Goal: Task Accomplishment & Management: Manage account settings

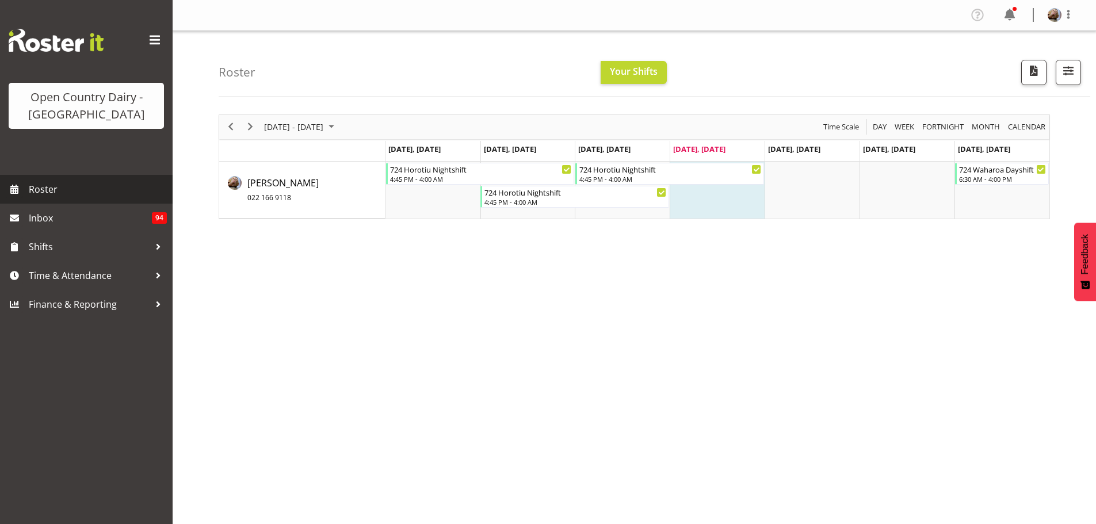
click at [48, 186] on span "Roster" at bounding box center [98, 189] width 138 height 17
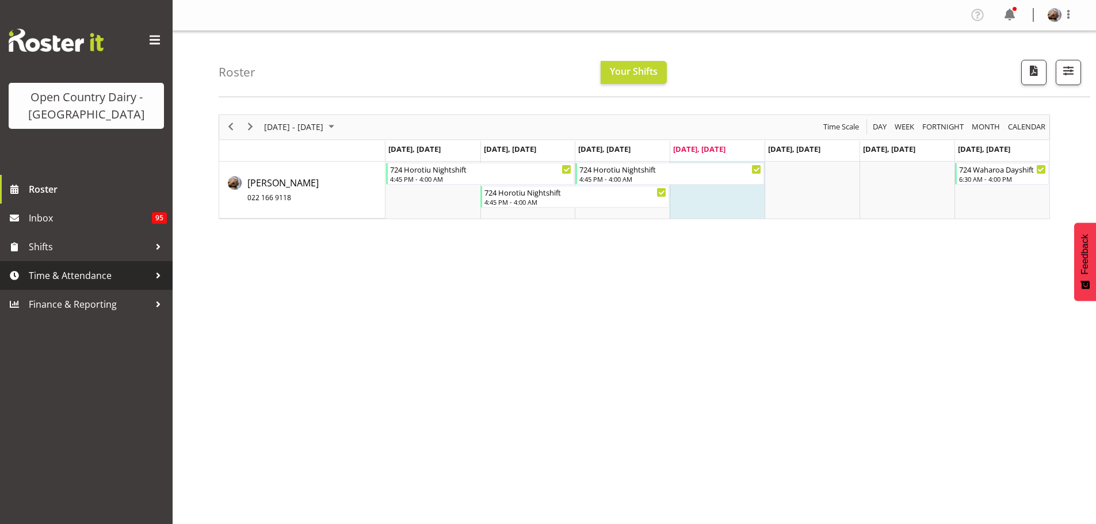
click at [26, 280] on link "Time & Attendance" at bounding box center [86, 275] width 173 height 29
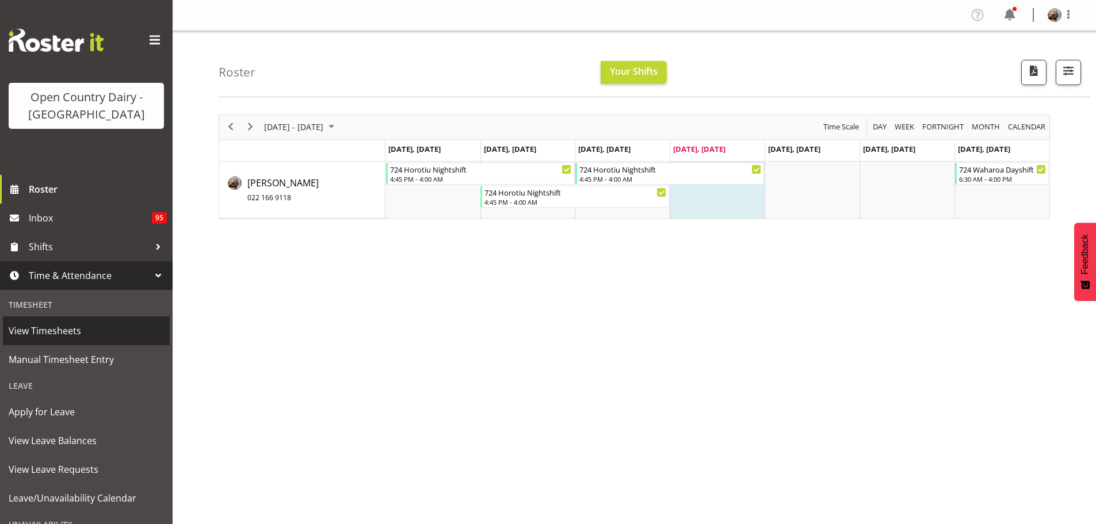
click at [40, 330] on span "View Timesheets" at bounding box center [86, 330] width 155 height 17
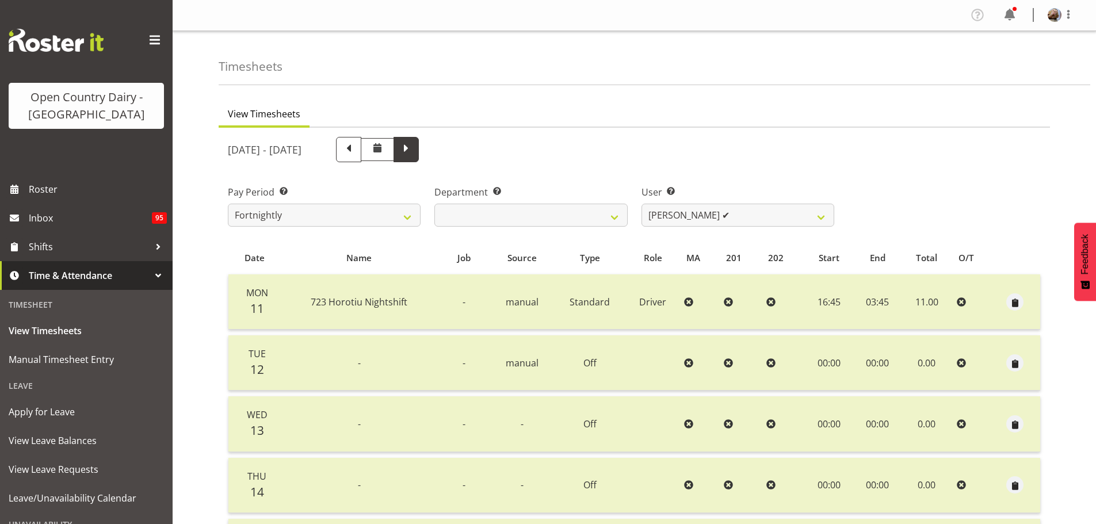
click at [414, 148] on span at bounding box center [406, 148] width 15 height 15
select select
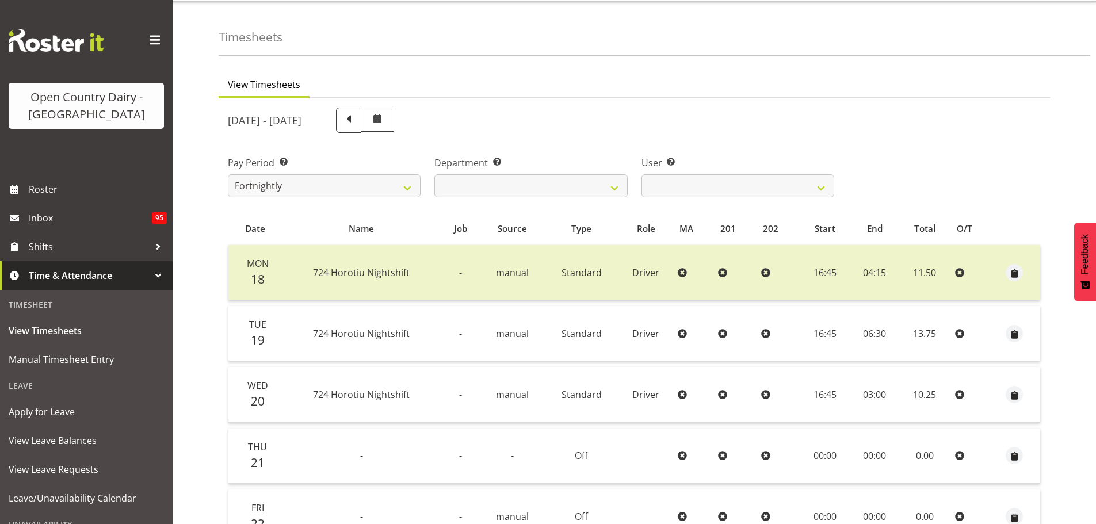
scroll to position [58, 0]
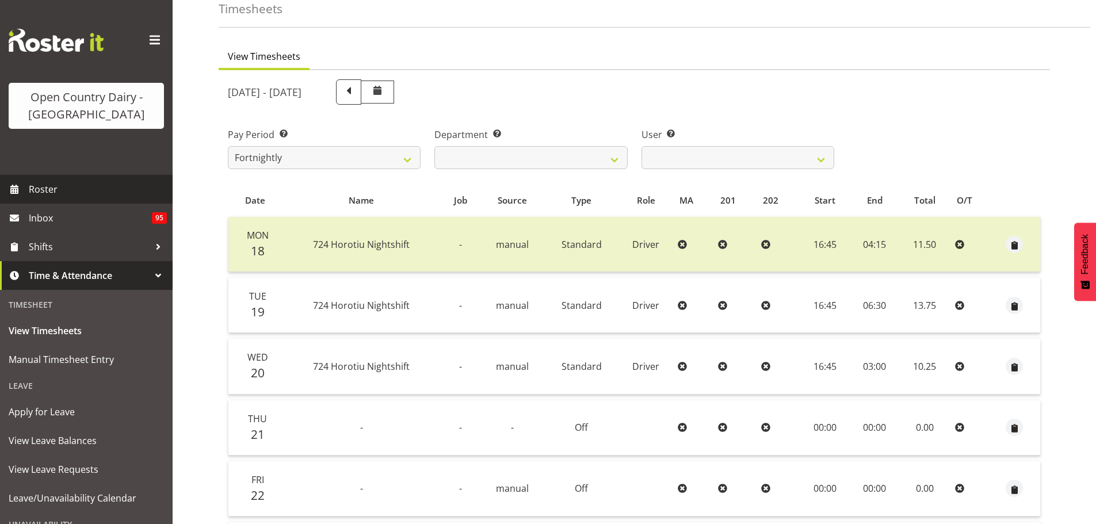
click at [46, 191] on span "Roster" at bounding box center [98, 189] width 138 height 17
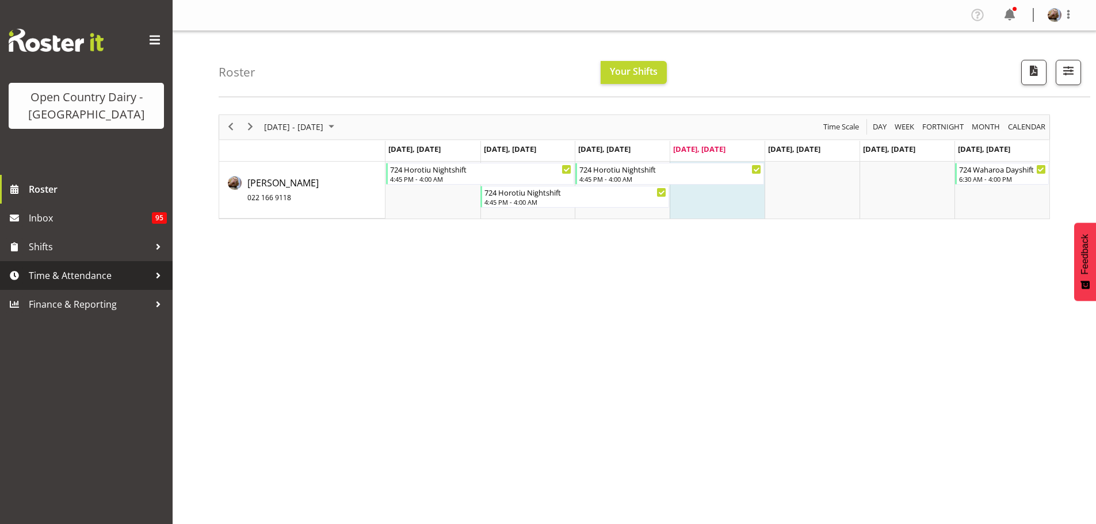
click at [79, 275] on span "Time & Attendance" at bounding box center [89, 275] width 121 height 17
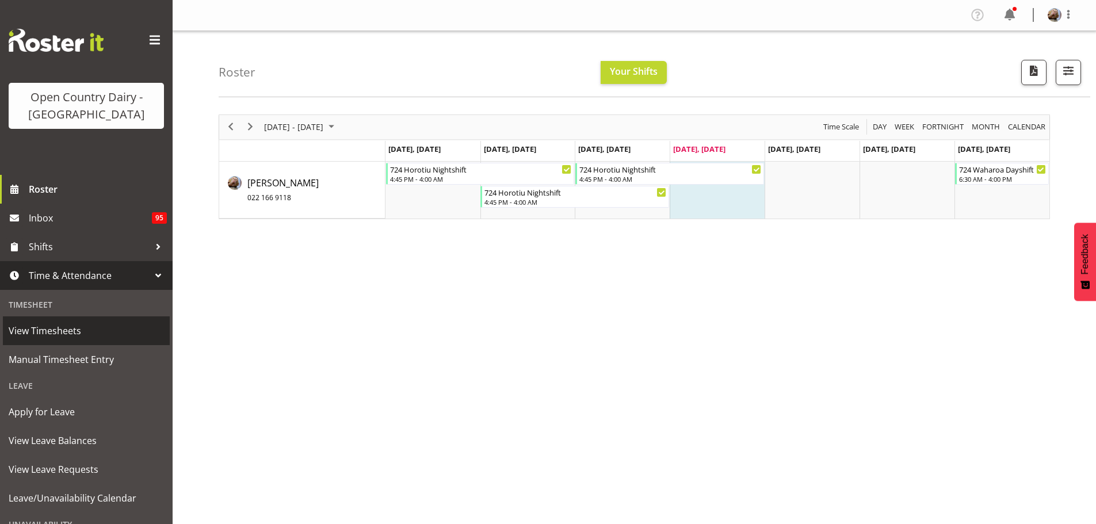
click at [58, 334] on span "View Timesheets" at bounding box center [86, 330] width 155 height 17
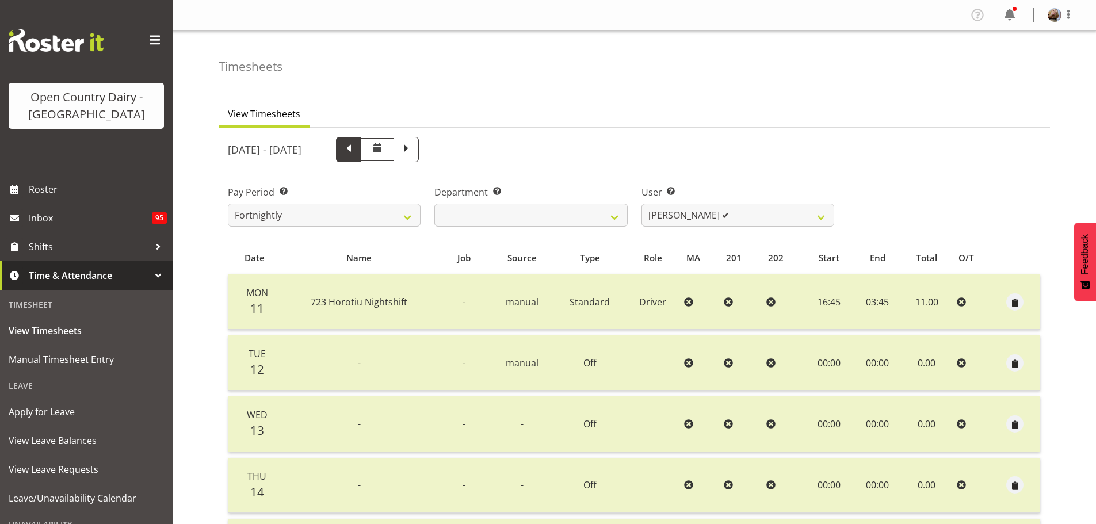
click at [356, 150] on span at bounding box center [348, 148] width 15 height 15
select select
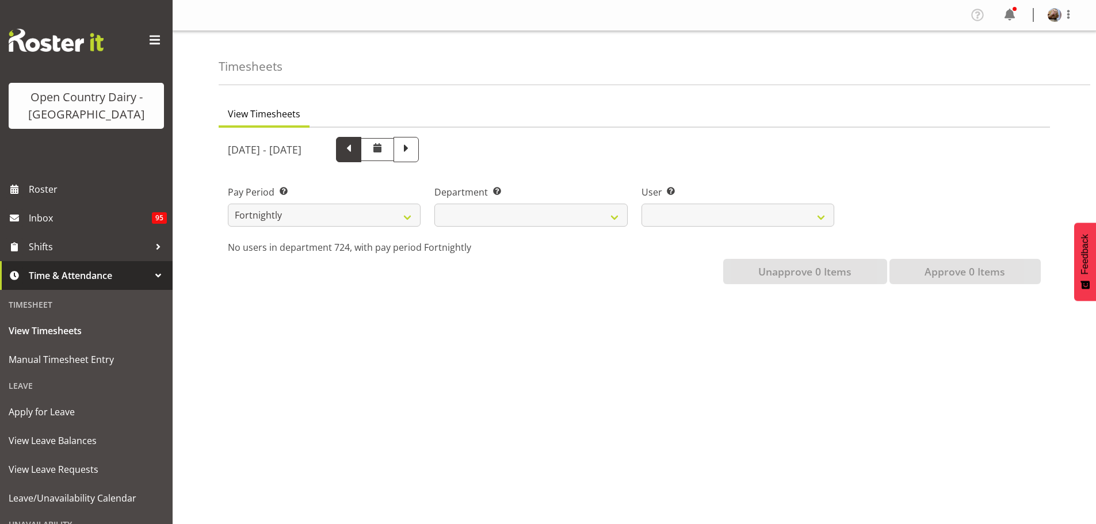
click at [423, 150] on div "August 4th - August 10th 2025 Pay Period Select which pay period you would like…" at bounding box center [634, 207] width 813 height 154
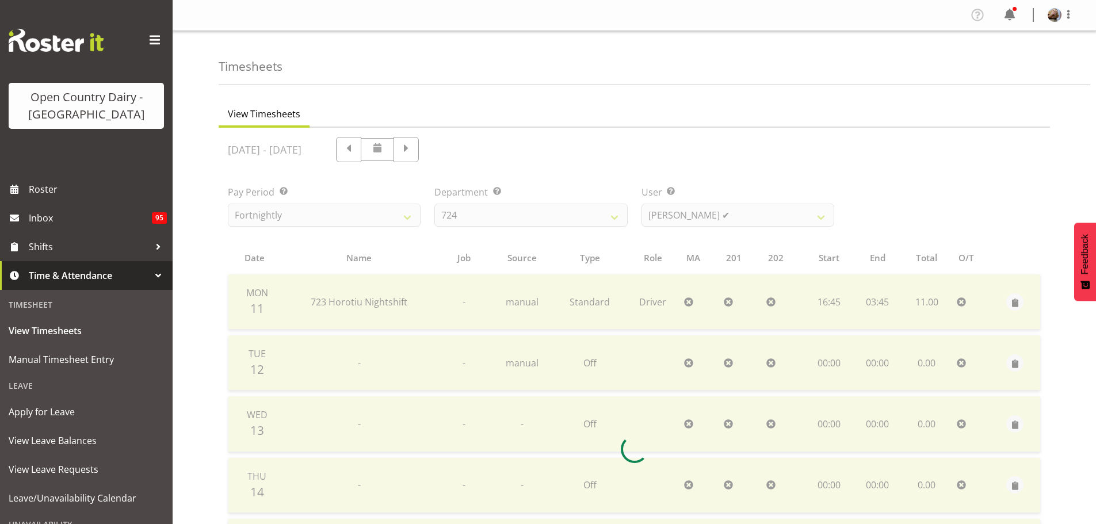
click at [422, 150] on div at bounding box center [634, 449] width 831 height 643
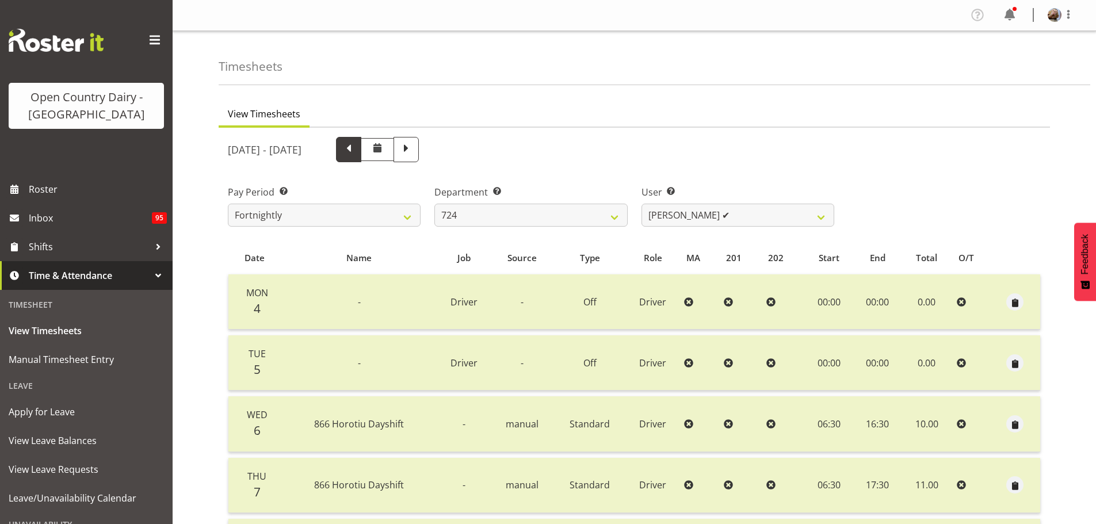
click at [356, 149] on span at bounding box center [348, 148] width 15 height 15
select select
click at [356, 150] on span at bounding box center [348, 148] width 15 height 15
select select
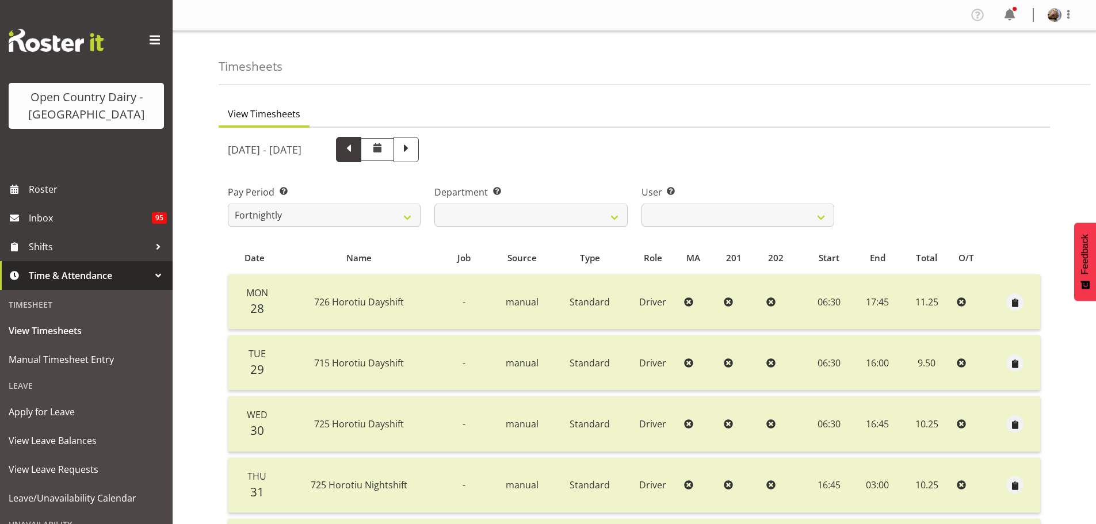
select select
click at [414, 148] on span at bounding box center [406, 148] width 15 height 15
select select
click at [414, 151] on span at bounding box center [406, 148] width 15 height 15
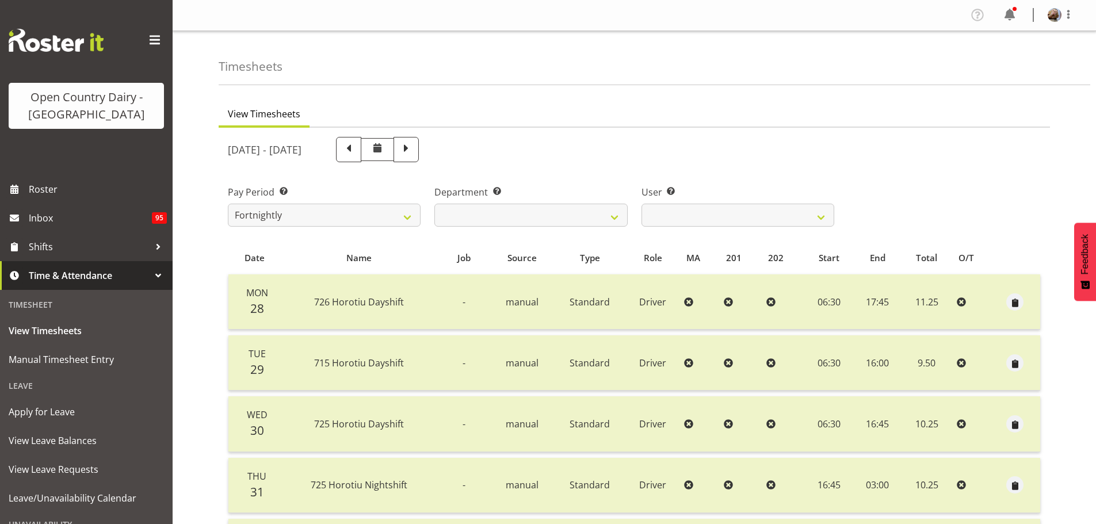
select select
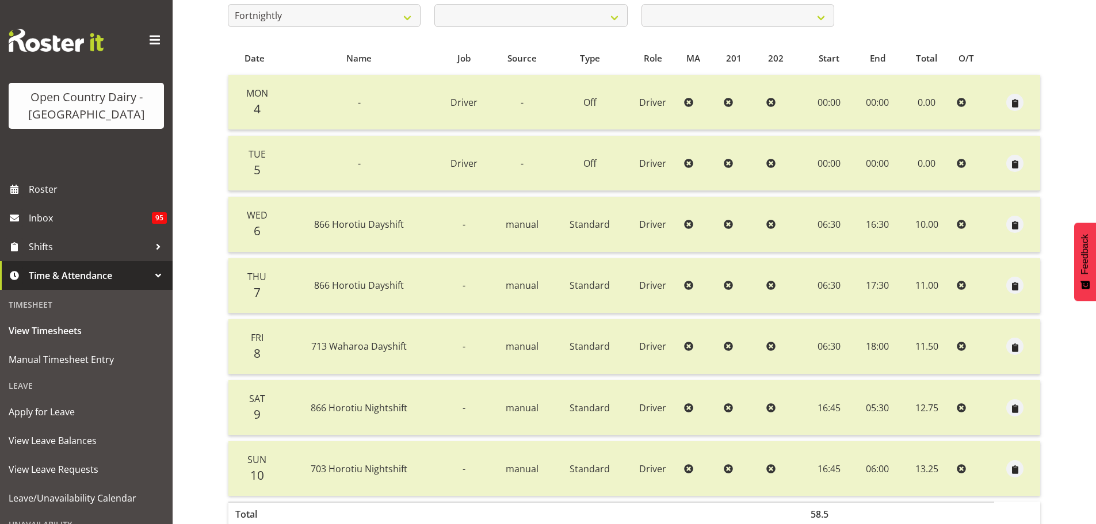
scroll to position [34, 0]
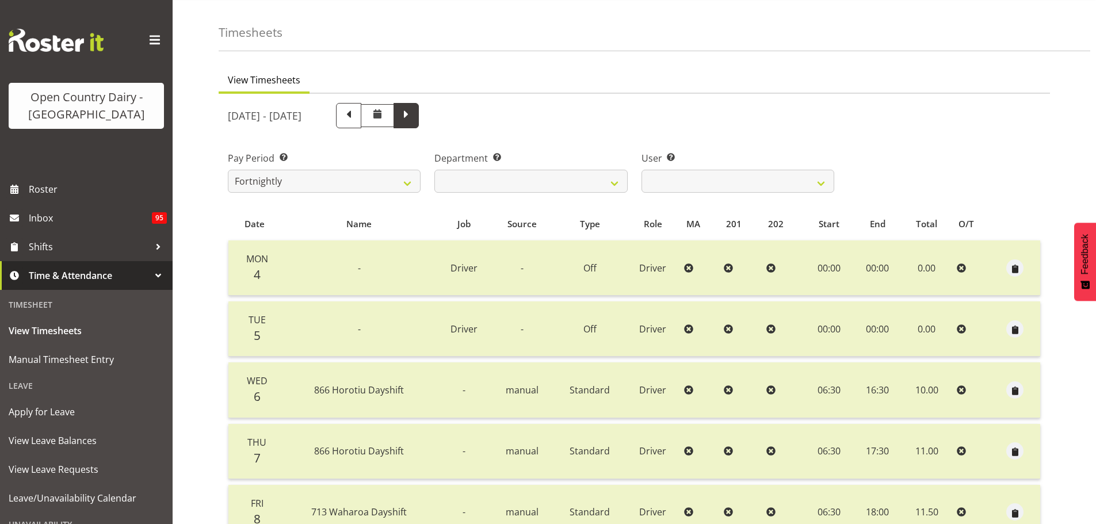
click at [414, 113] on span at bounding box center [406, 114] width 15 height 15
select select
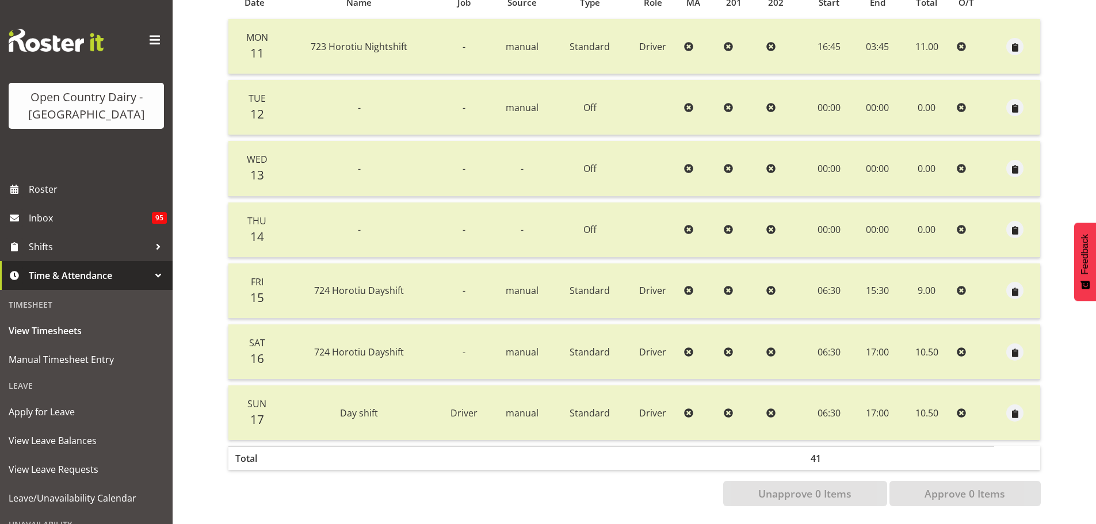
scroll to position [91, 0]
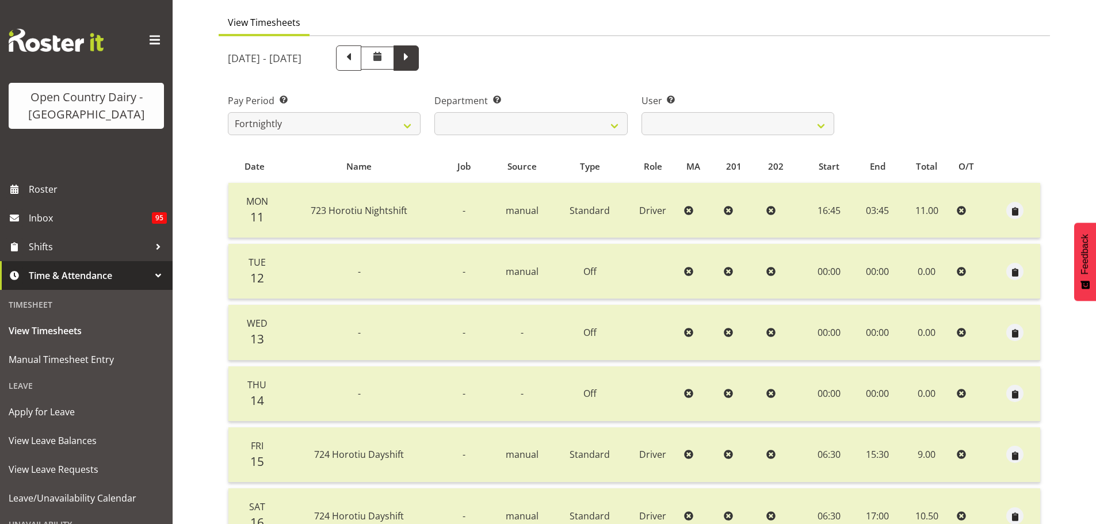
click at [414, 57] on span at bounding box center [406, 56] width 15 height 15
select select
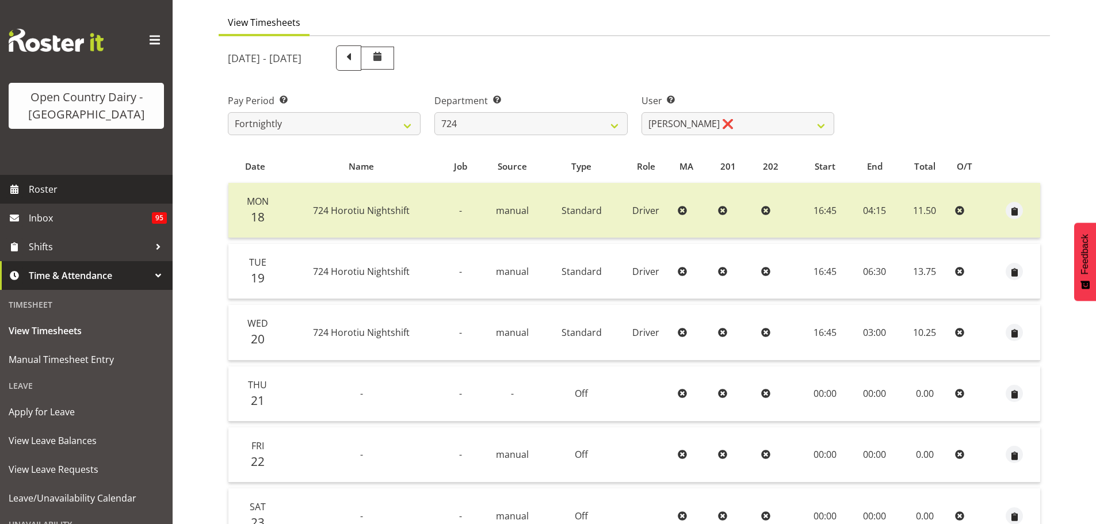
click at [30, 190] on span "Roster" at bounding box center [98, 189] width 138 height 17
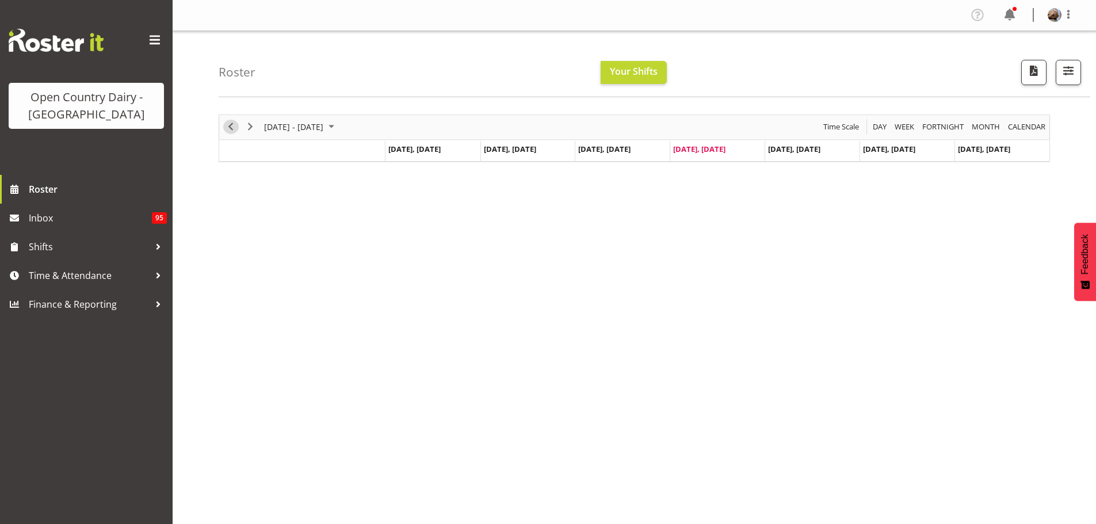
click at [227, 129] on span "Previous" at bounding box center [231, 127] width 14 height 14
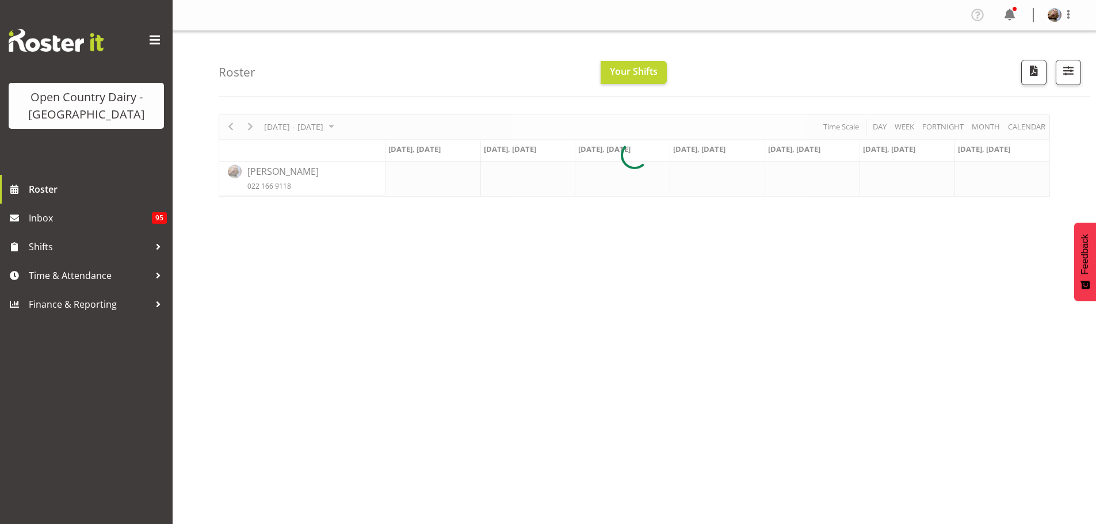
click at [228, 129] on div "[DATE] - [DATE] [DATE] Day Week Fortnight Month calendar Month Agenda Time Scal…" at bounding box center [634, 155] width 831 height 82
click at [228, 129] on div at bounding box center [634, 155] width 831 height 82
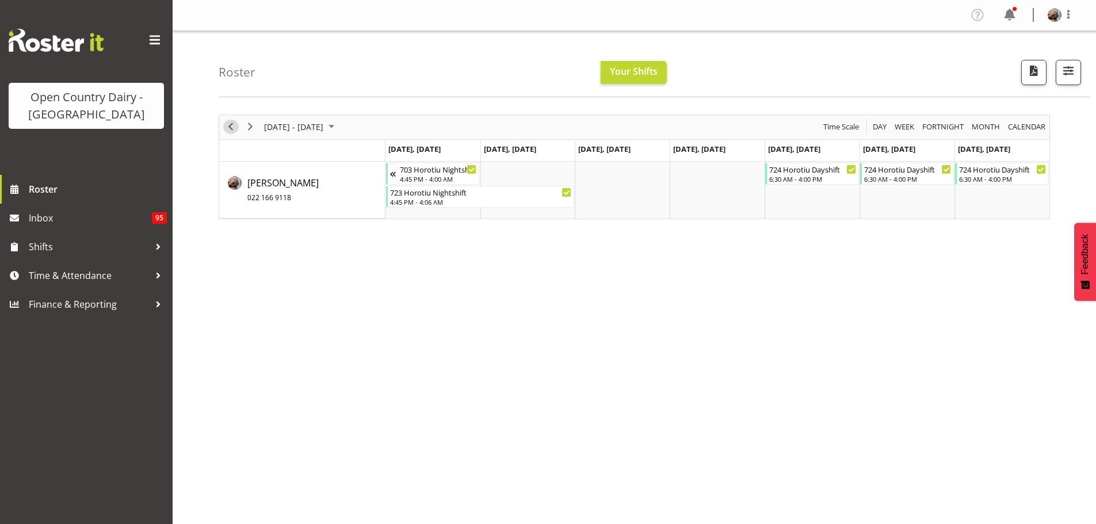
click at [230, 128] on span "Previous" at bounding box center [231, 127] width 14 height 14
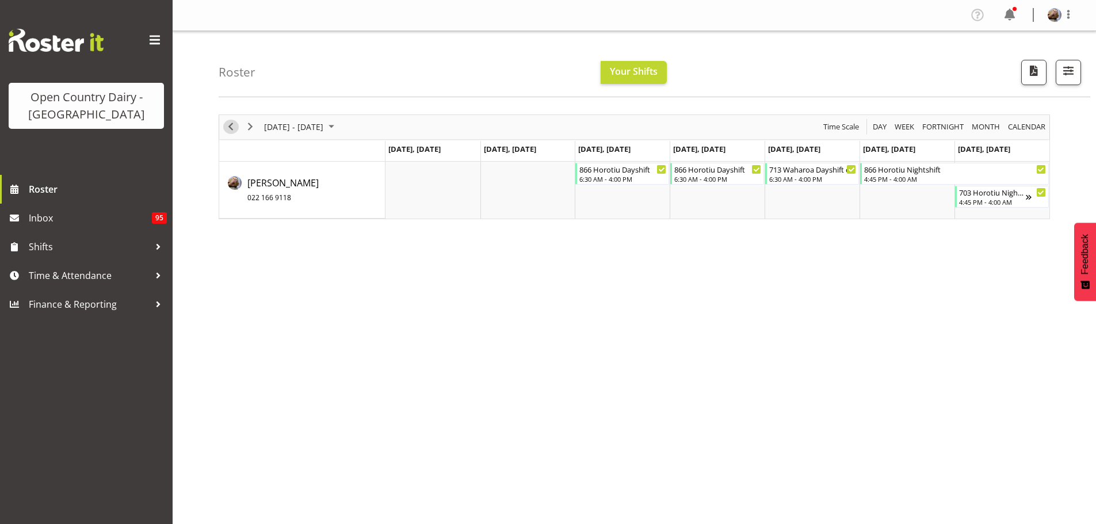
click at [230, 128] on span "Previous" at bounding box center [231, 127] width 14 height 14
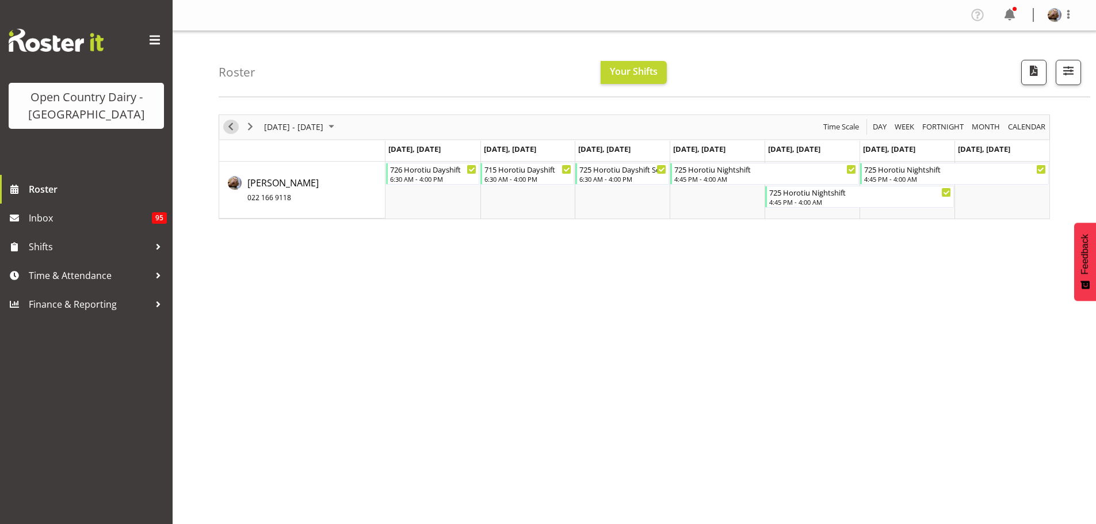
click at [231, 128] on span "Previous" at bounding box center [231, 127] width 14 height 14
